Goal: Book appointment/travel/reservation

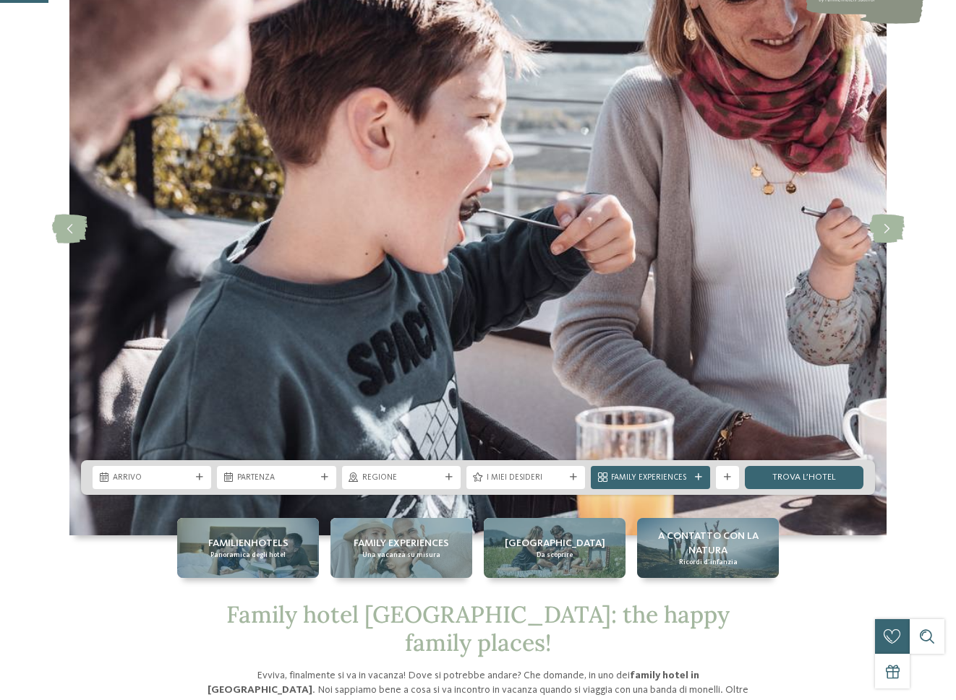
scroll to position [289, 0]
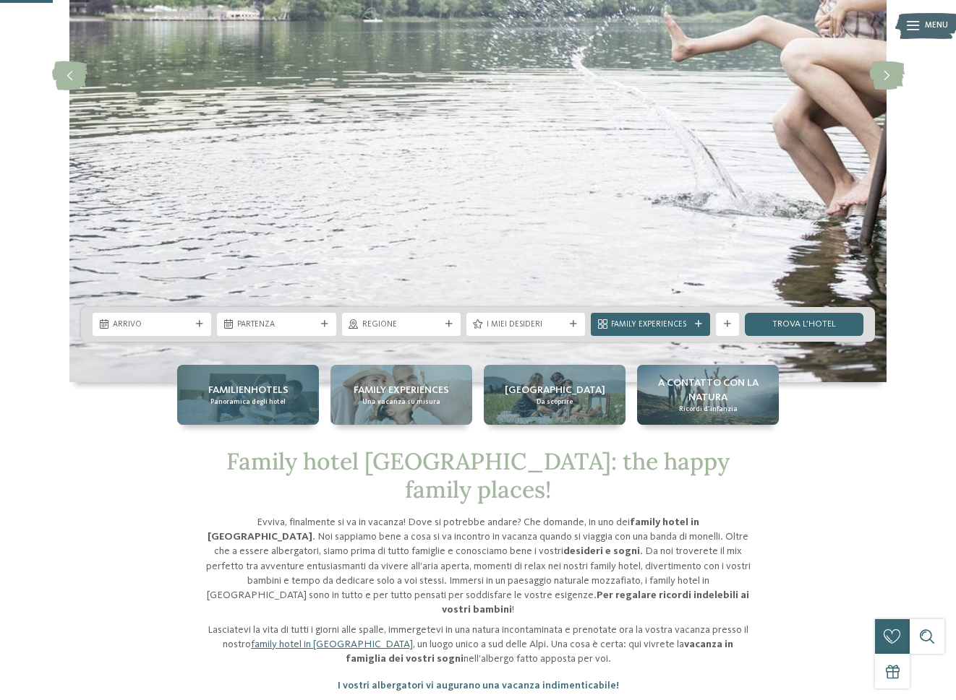
click at [234, 391] on span "Familienhotels" at bounding box center [248, 390] width 80 height 14
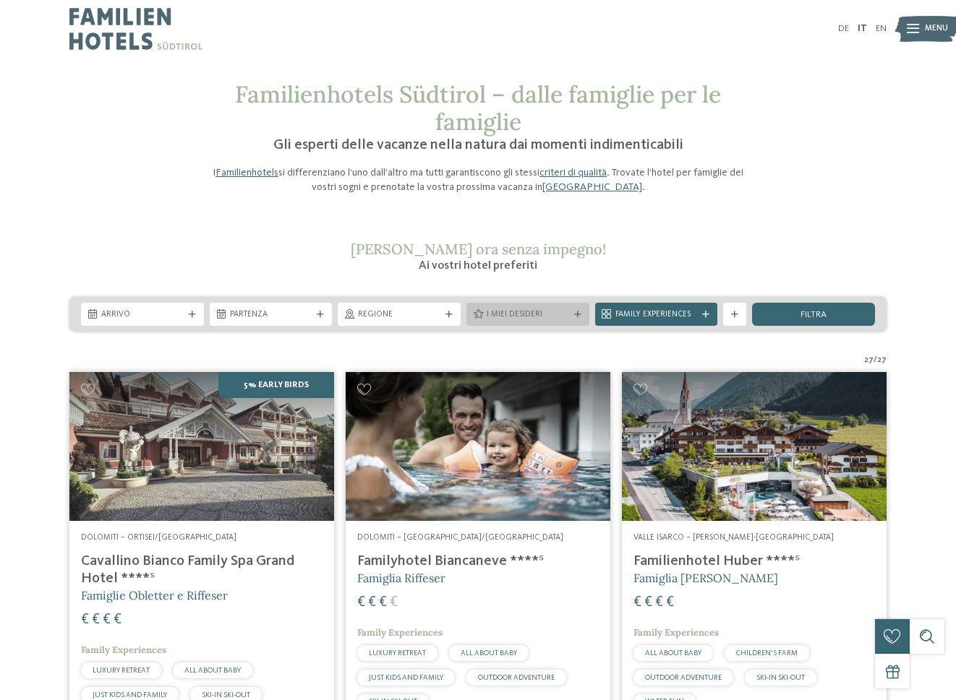
click at [499, 311] on span "I miei desideri" at bounding box center [527, 315] width 82 height 12
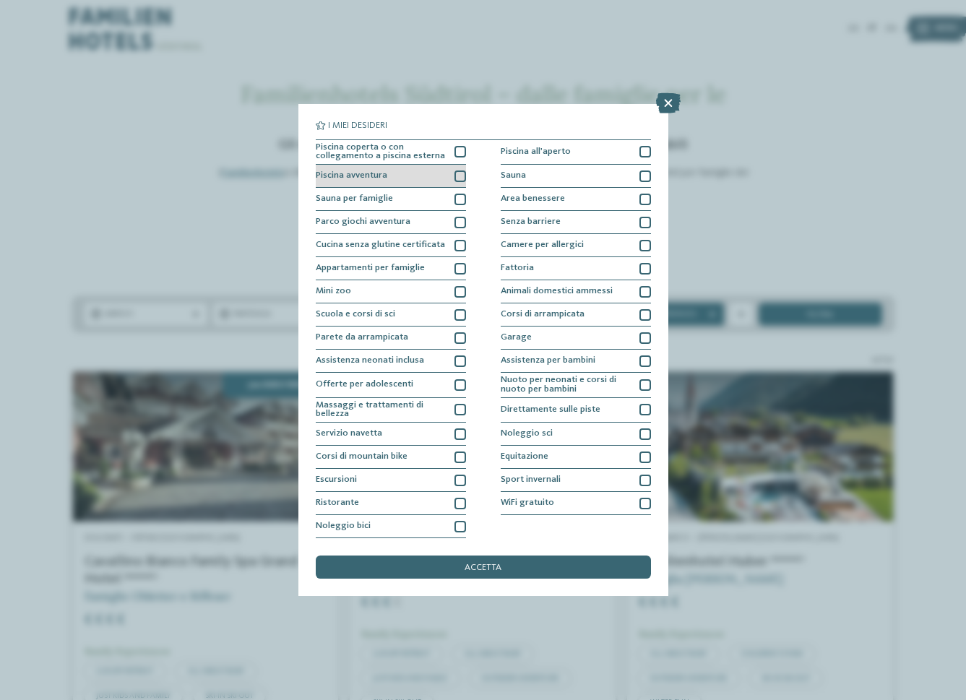
click at [460, 176] on div at bounding box center [461, 177] width 12 height 12
click at [649, 409] on div at bounding box center [646, 410] width 12 height 12
click at [644, 481] on div at bounding box center [646, 481] width 12 height 12
click at [489, 569] on span "accetta" at bounding box center [483, 568] width 37 height 9
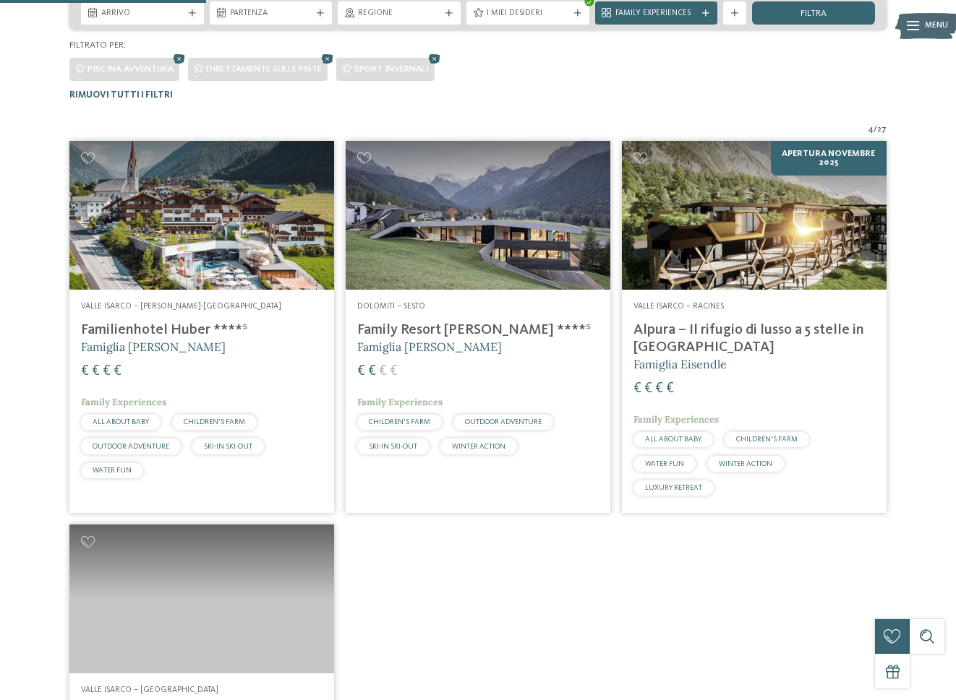
scroll to position [213, 0]
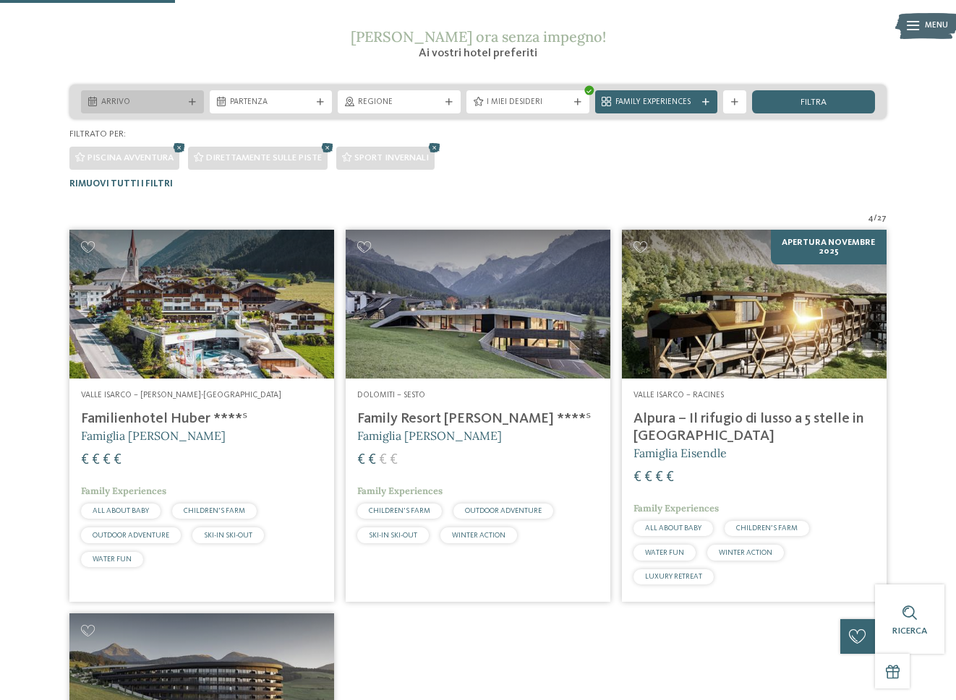
click at [148, 94] on div "Arrivo" at bounding box center [142, 101] width 123 height 23
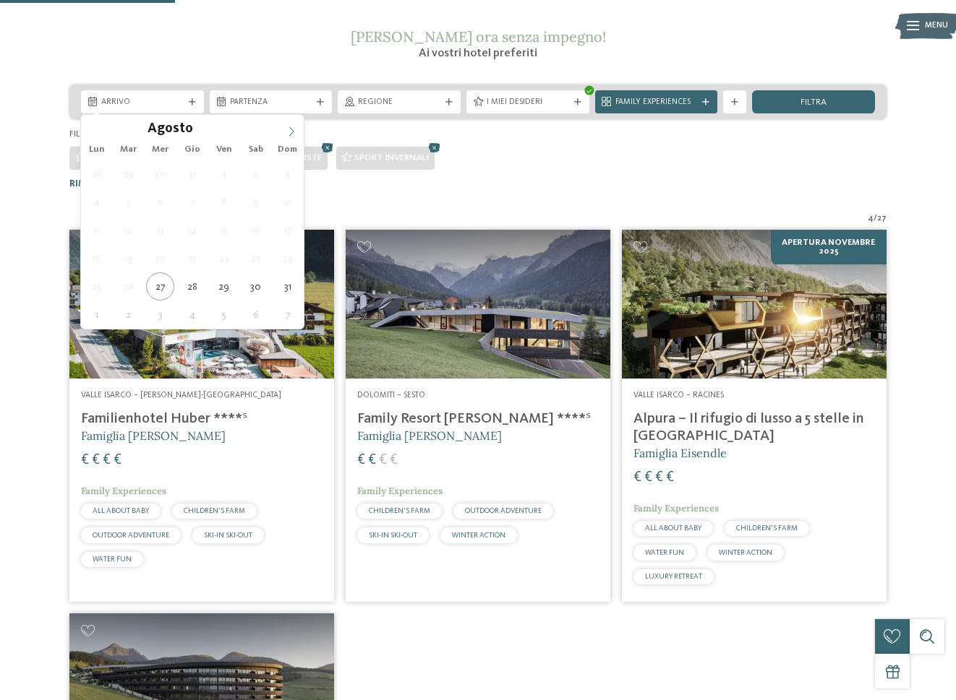
click at [288, 129] on icon at bounding box center [291, 131] width 10 height 10
type div "05.12.2025"
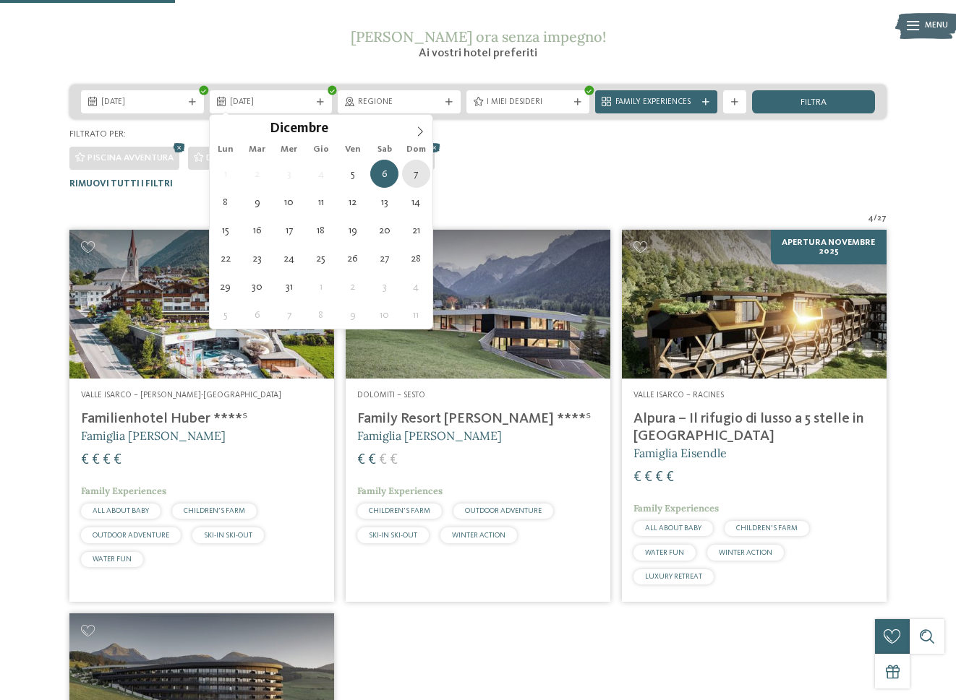
type div "07.12.2025"
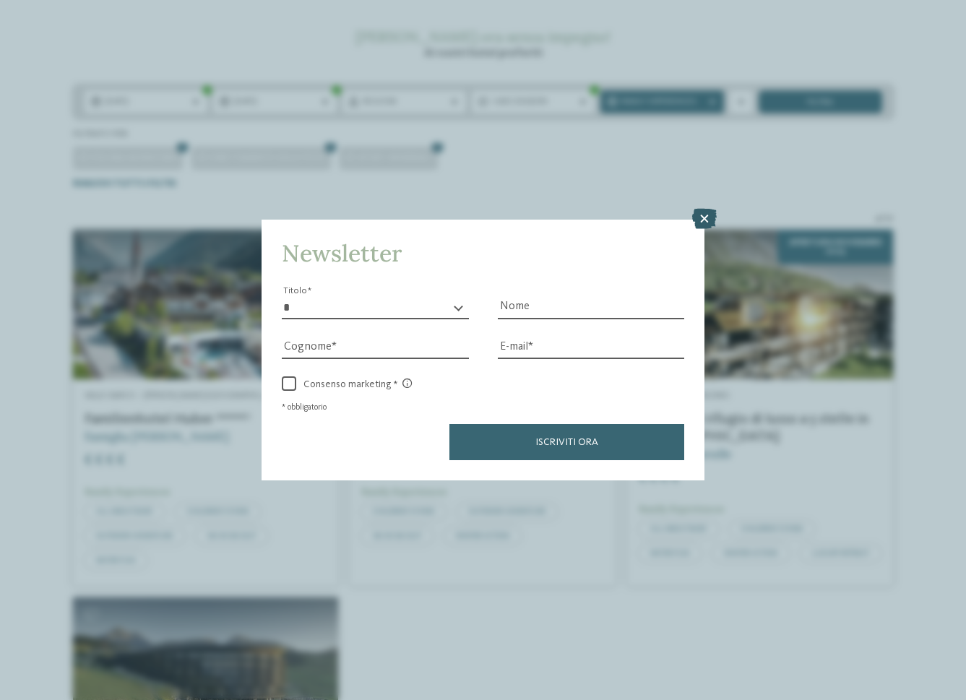
click at [708, 215] on icon at bounding box center [704, 219] width 25 height 20
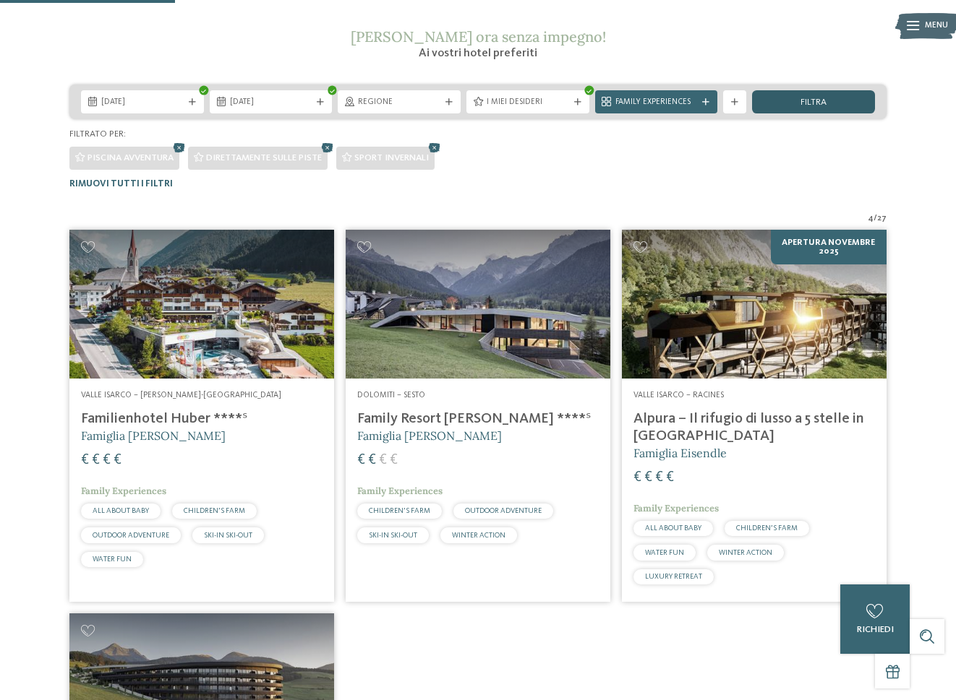
click at [834, 100] on div "filtra" at bounding box center [813, 101] width 123 height 23
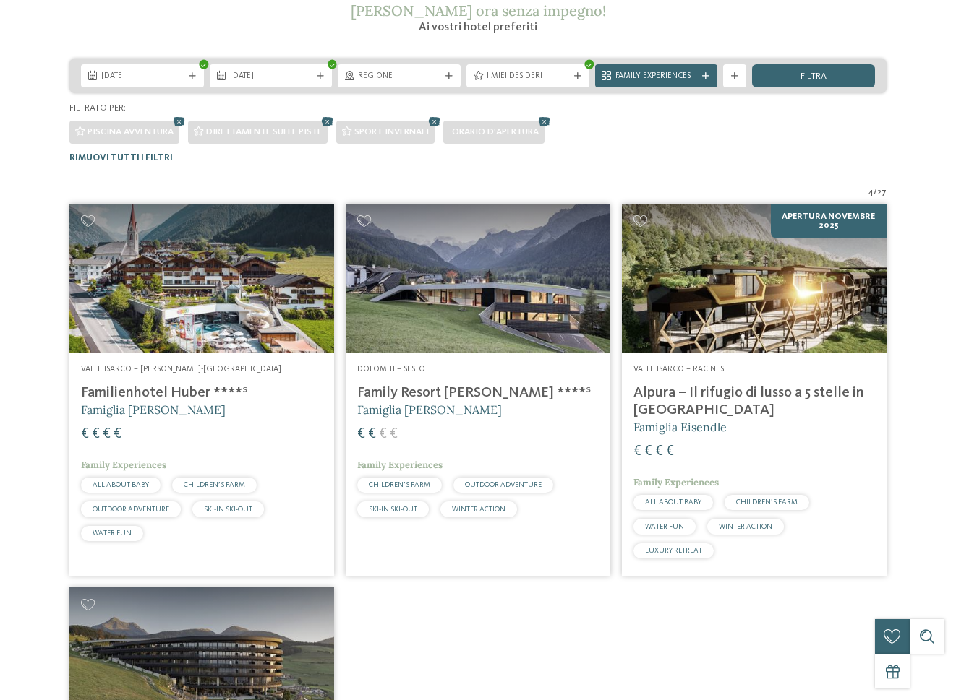
scroll to position [0, 0]
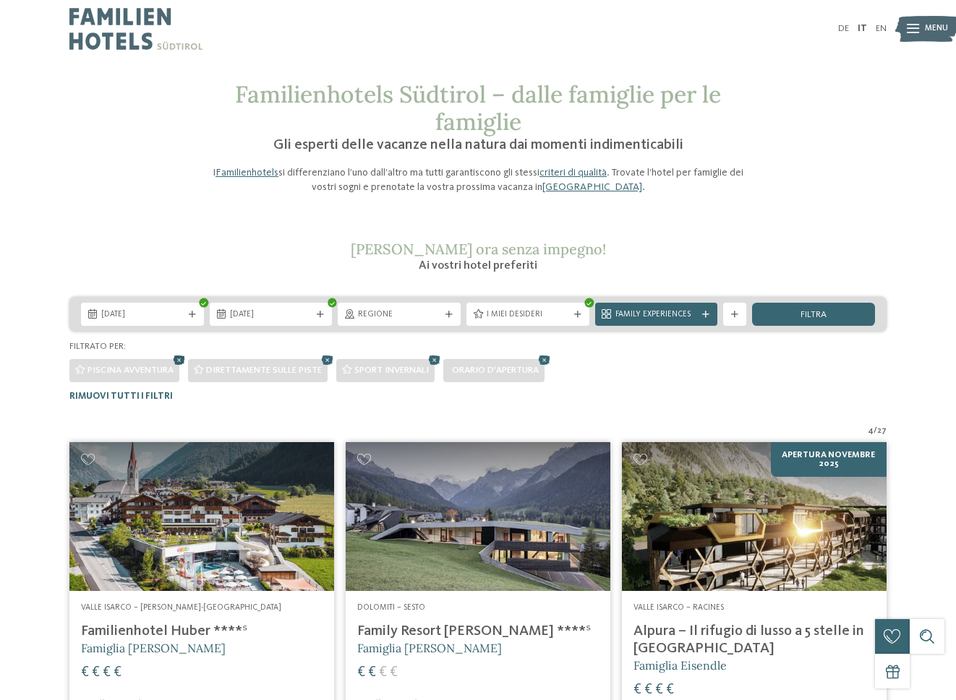
click at [183, 361] on icon at bounding box center [179, 360] width 17 height 15
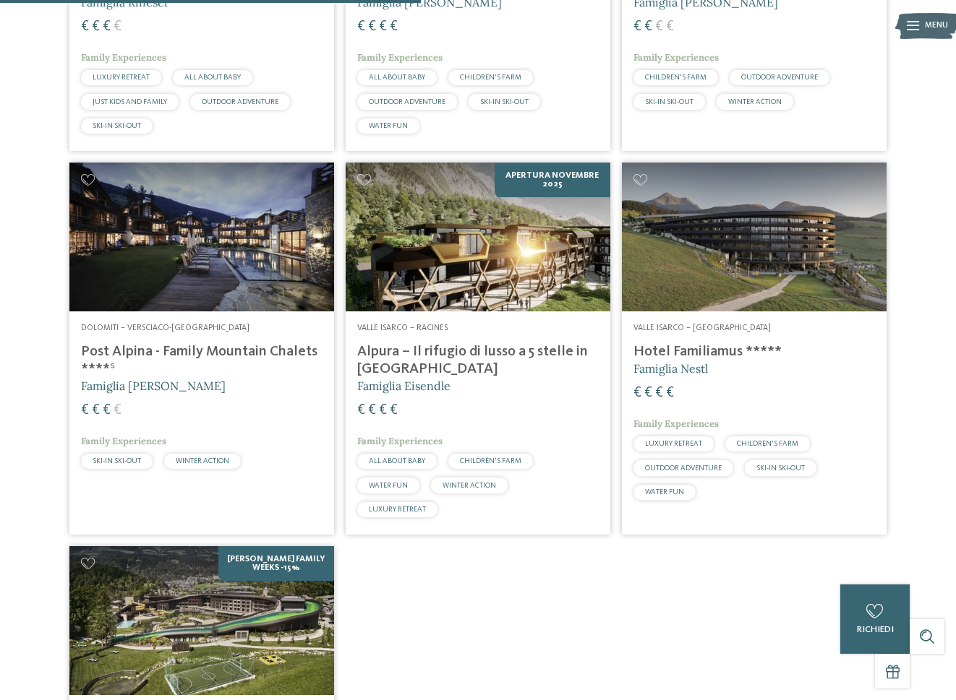
scroll to position [863, 0]
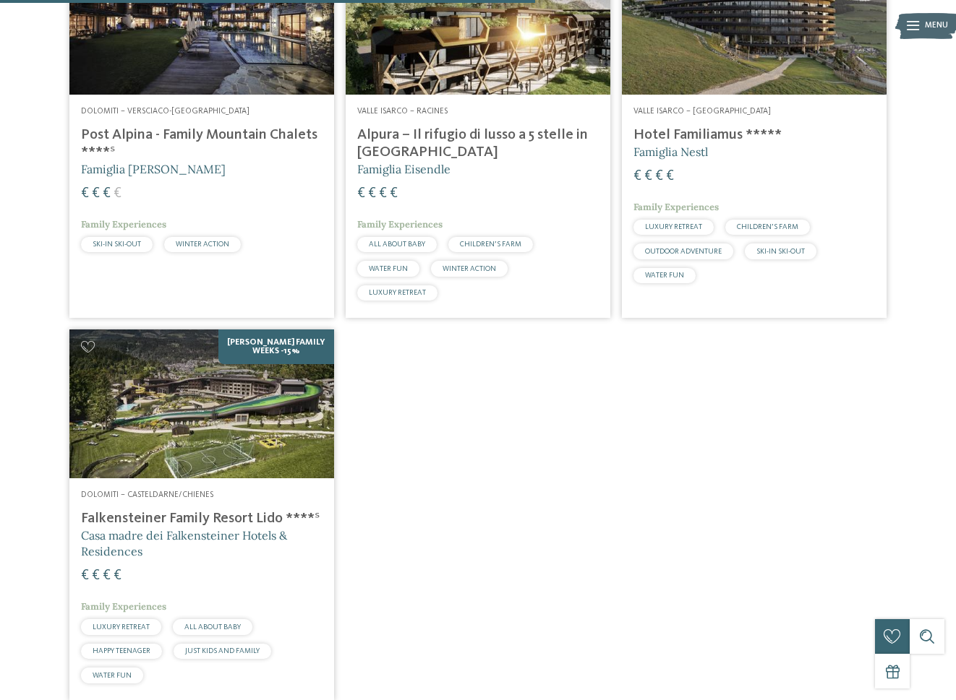
click at [226, 377] on img at bounding box center [201, 404] width 265 height 149
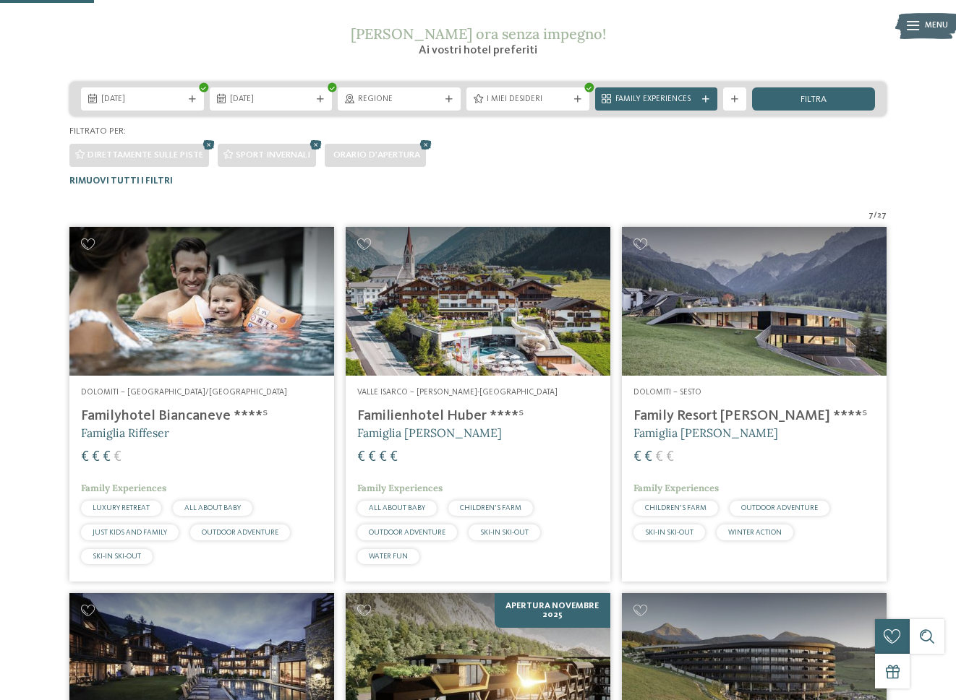
scroll to position [145, 0]
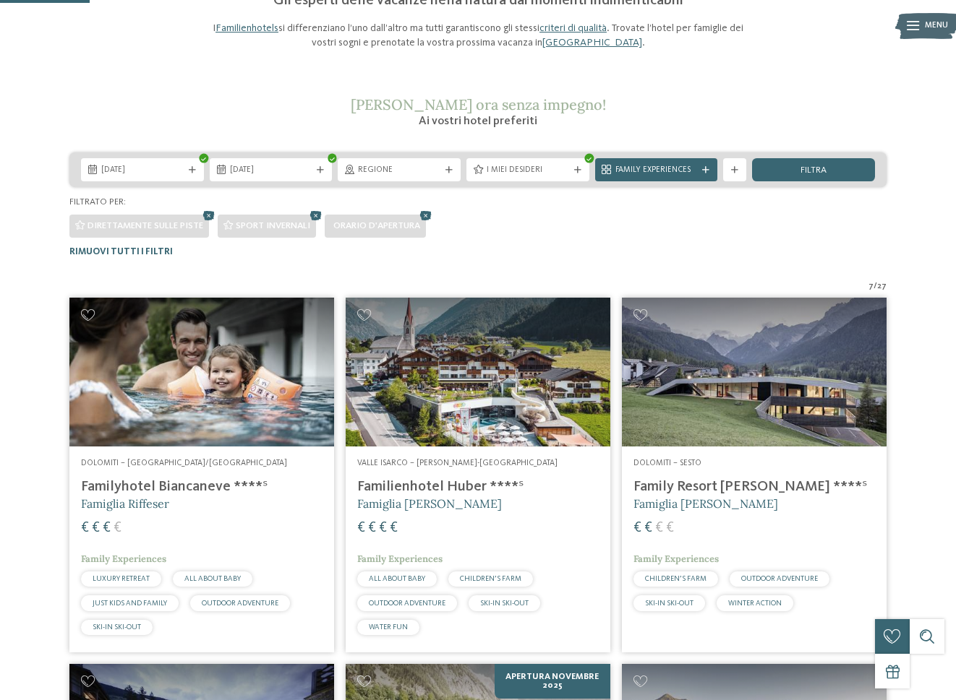
click at [174, 367] on img at bounding box center [201, 372] width 265 height 149
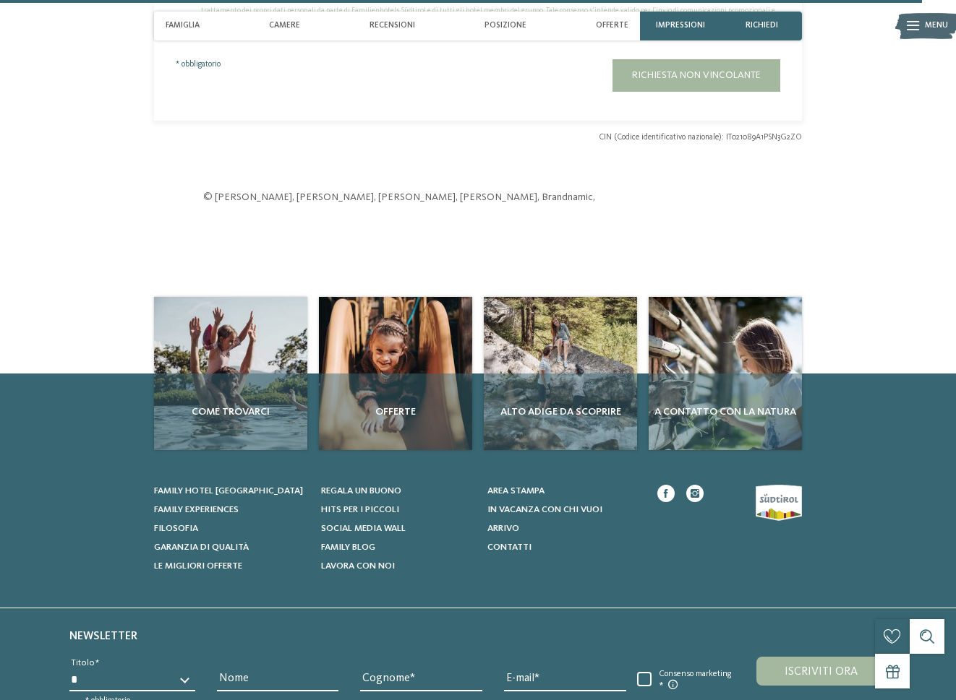
scroll to position [3108, 0]
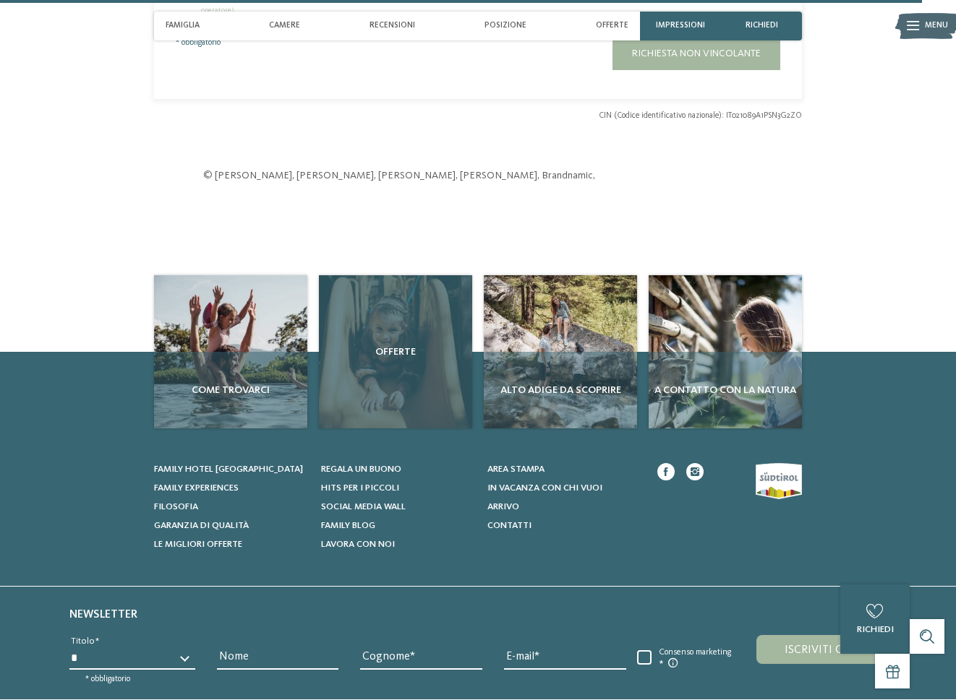
click at [391, 359] on div "Offerte" at bounding box center [395, 351] width 153 height 153
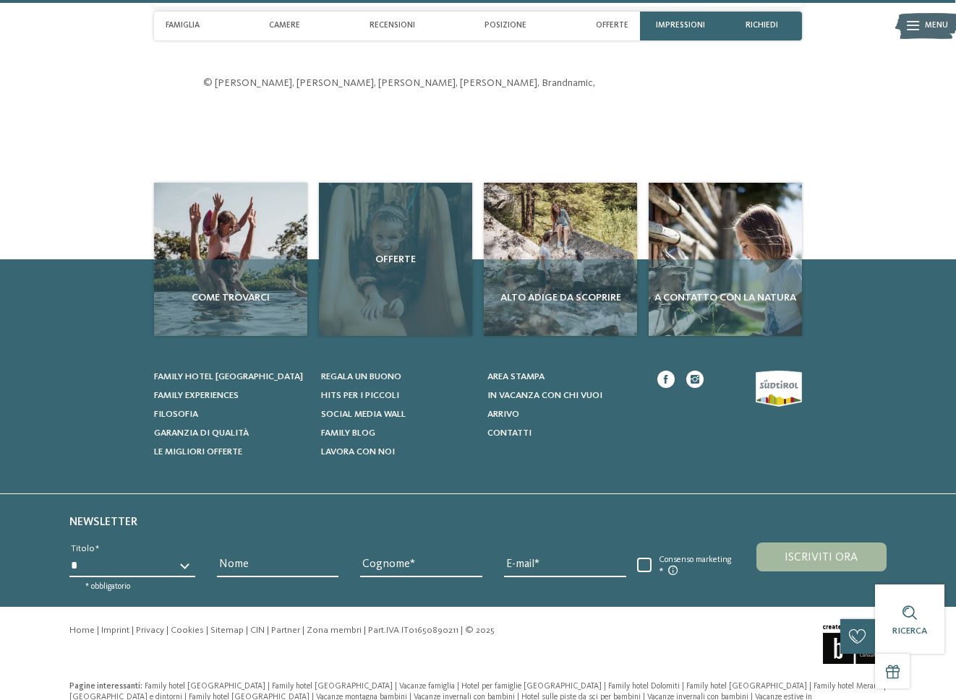
scroll to position [3222, 0]
